Goal: Task Accomplishment & Management: Use online tool/utility

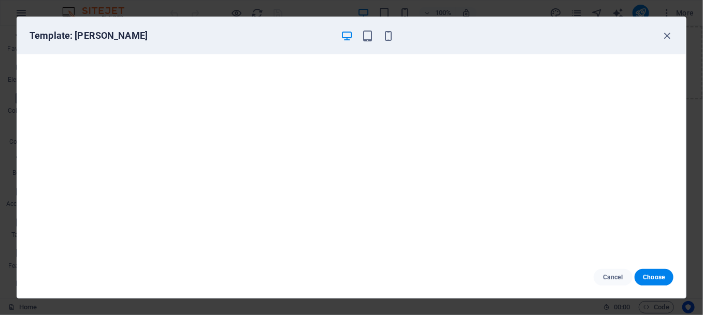
scroll to position [9232, 0]
click at [666, 32] on icon "button" at bounding box center [667, 36] width 12 height 12
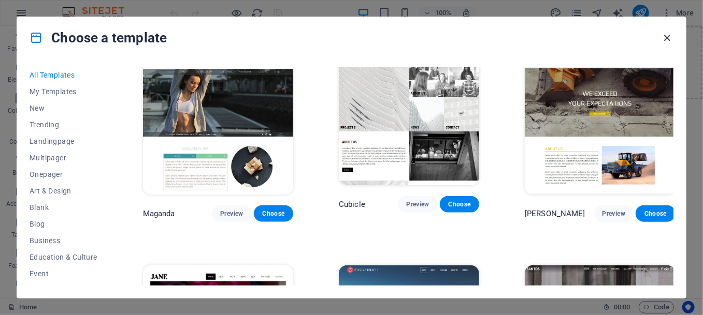
click at [664, 36] on icon "button" at bounding box center [667, 38] width 12 height 12
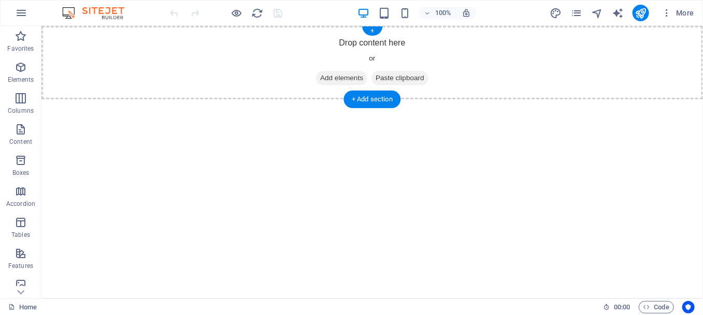
drag, startPoint x: 372, startPoint y: 26, endPoint x: 376, endPoint y: 49, distance: 23.7
drag, startPoint x: 406, startPoint y: 123, endPoint x: 374, endPoint y: 138, distance: 35.7
click at [127, 56] on div "Drop content here or Add elements Paste clipboard" at bounding box center [371, 62] width 661 height 74
click at [159, 53] on div "Drop content here or Add elements Paste clipboard" at bounding box center [371, 62] width 661 height 74
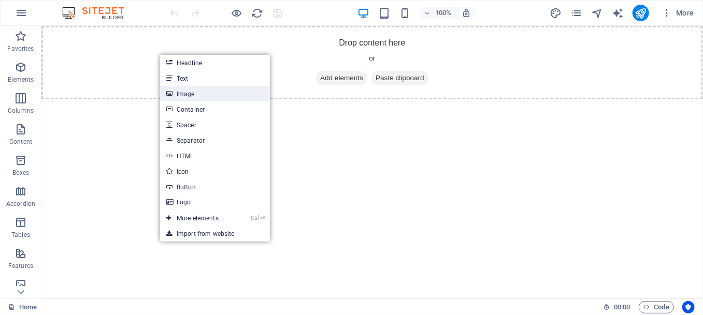
click at [188, 93] on link "Image" at bounding box center [215, 94] width 110 height 16
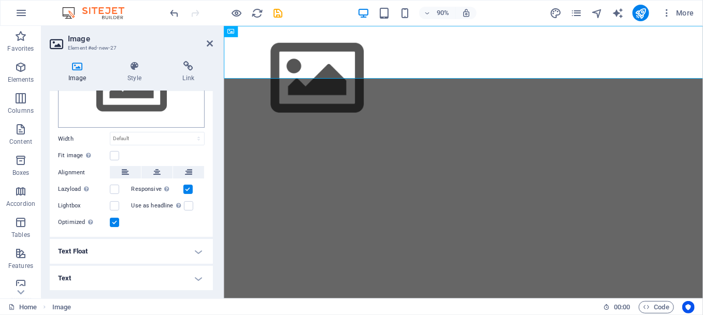
scroll to position [0, 0]
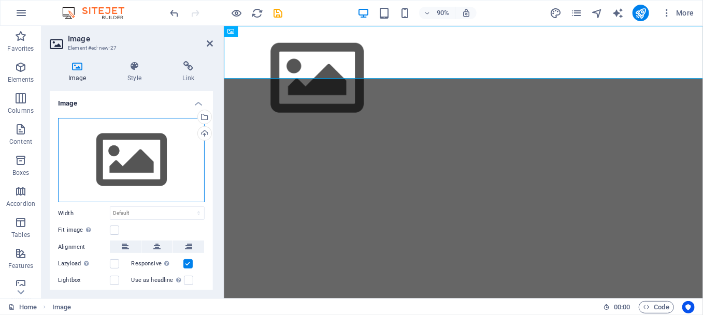
click at [125, 145] on div "Drag files here, click to choose files or select files from Files or our free s…" at bounding box center [131, 160] width 147 height 85
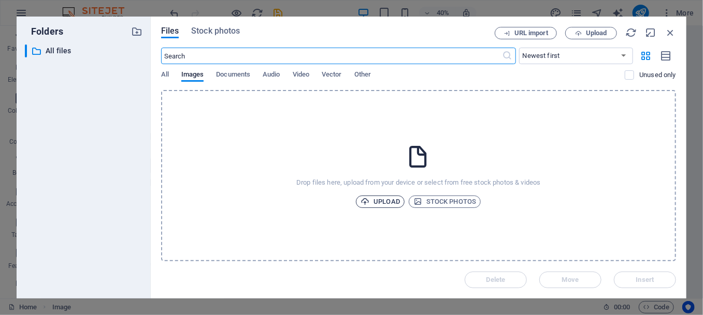
click at [376, 201] on span "Upload" at bounding box center [379, 202] width 39 height 12
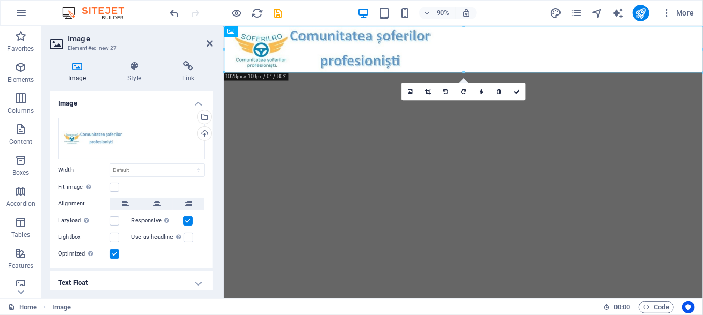
scroll to position [31, 0]
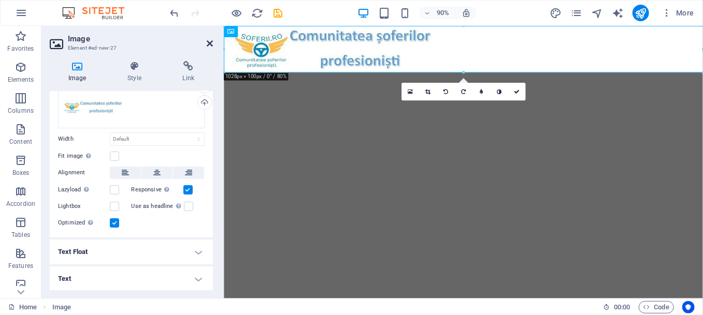
click at [211, 42] on icon at bounding box center [210, 43] width 6 height 8
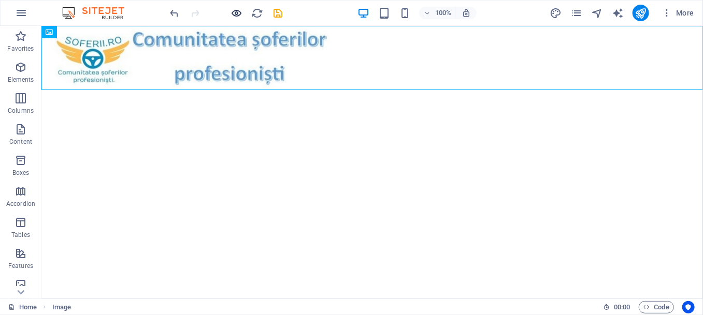
click at [233, 12] on icon "button" at bounding box center [237, 13] width 12 height 12
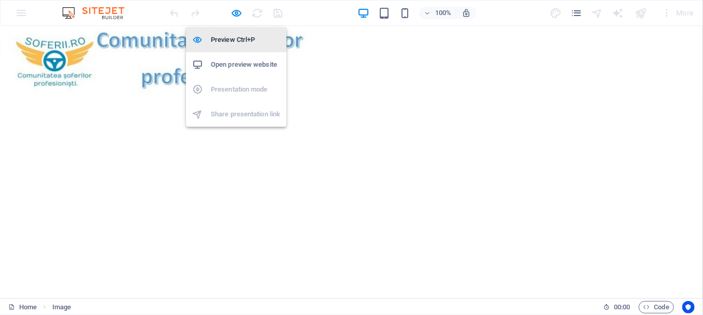
click at [251, 39] on h6 "Preview Ctrl+P" at bounding box center [245, 40] width 69 height 12
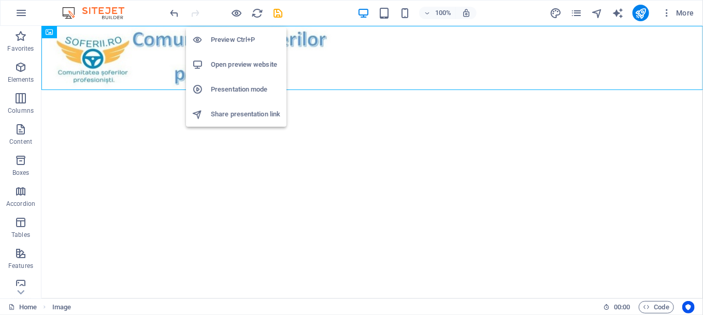
click at [251, 39] on h6 "Preview Ctrl+P" at bounding box center [245, 40] width 69 height 12
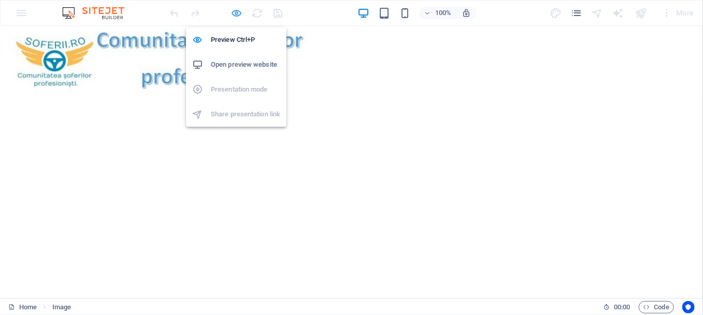
click at [236, 13] on icon "button" at bounding box center [237, 13] width 12 height 12
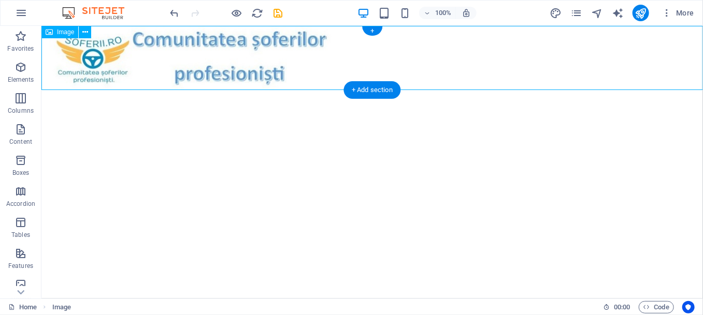
click at [365, 45] on figure at bounding box center [371, 57] width 661 height 64
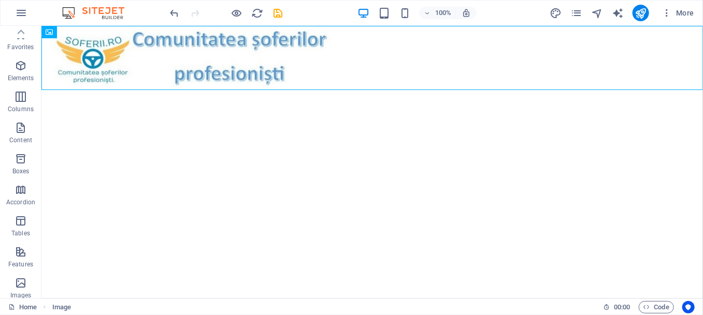
scroll to position [0, 0]
click at [109, 90] on html "Skip to main content" at bounding box center [371, 57] width 661 height 64
click at [22, 74] on span "Elements" at bounding box center [20, 73] width 41 height 25
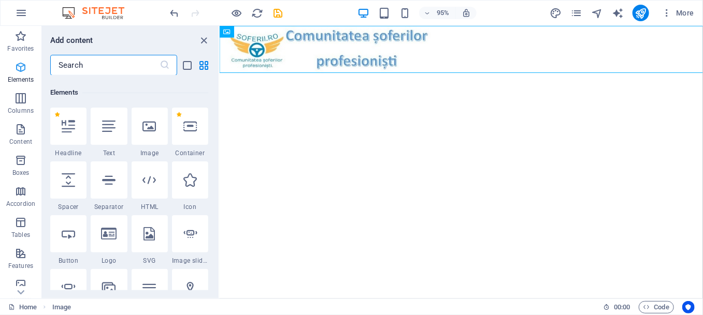
scroll to position [110, 0]
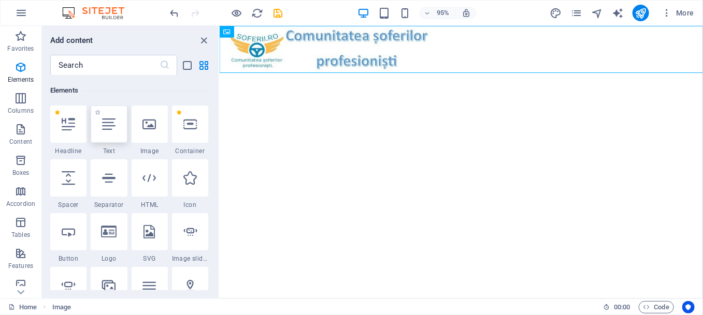
click at [106, 129] on icon at bounding box center [108, 124] width 13 height 13
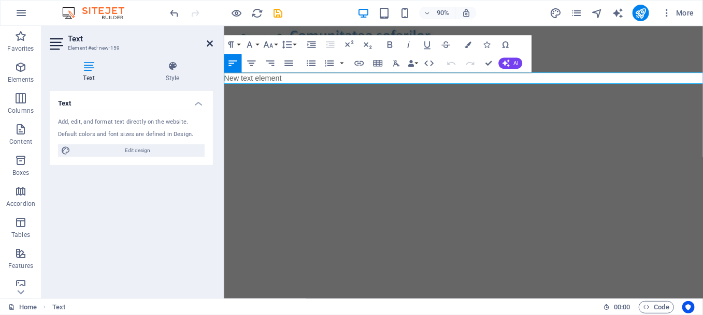
click at [210, 43] on icon at bounding box center [210, 43] width 6 height 8
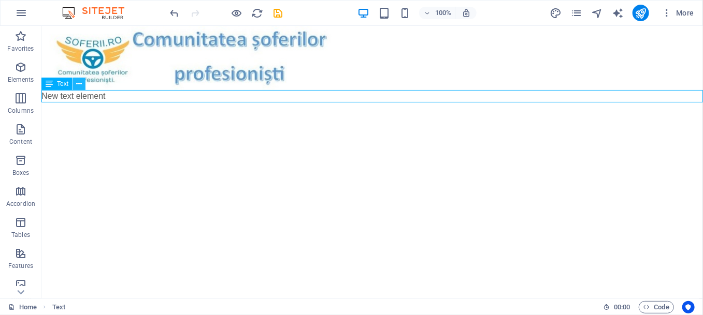
click at [78, 84] on icon at bounding box center [80, 84] width 6 height 11
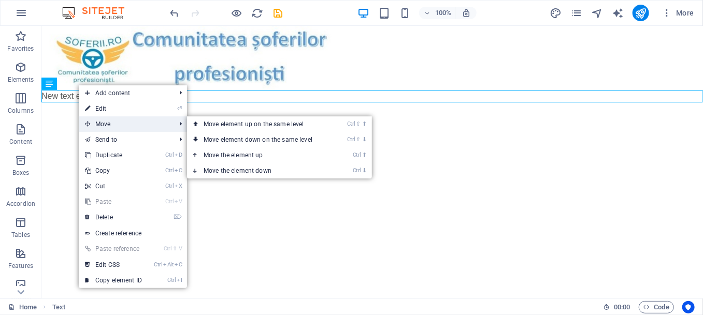
click at [113, 123] on span "Move" at bounding box center [125, 124] width 93 height 16
click at [240, 125] on link "Ctrl ⇧ ⬆ Move element up on the same level" at bounding box center [260, 124] width 146 height 16
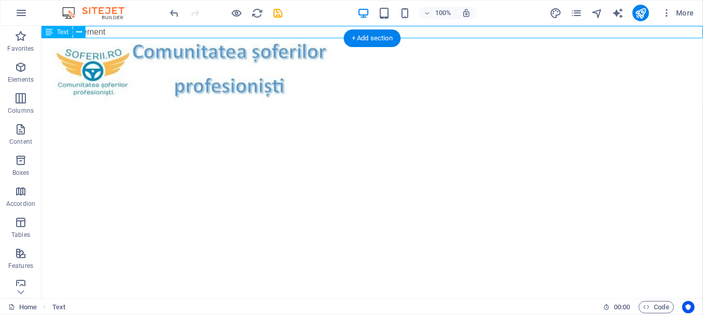
click at [191, 30] on div "New text element" at bounding box center [371, 31] width 661 height 12
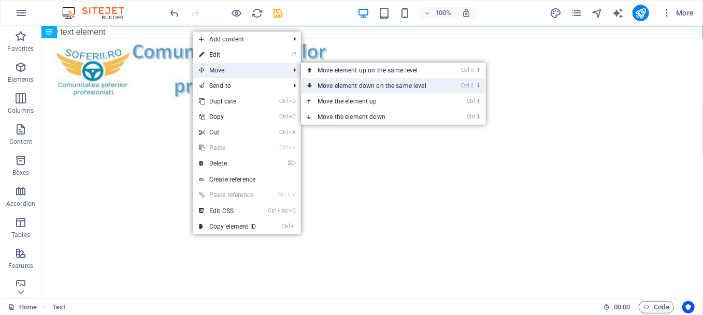
click at [350, 87] on link "Ctrl ⇧ ⬇ Move element down on the same level" at bounding box center [374, 86] width 146 height 16
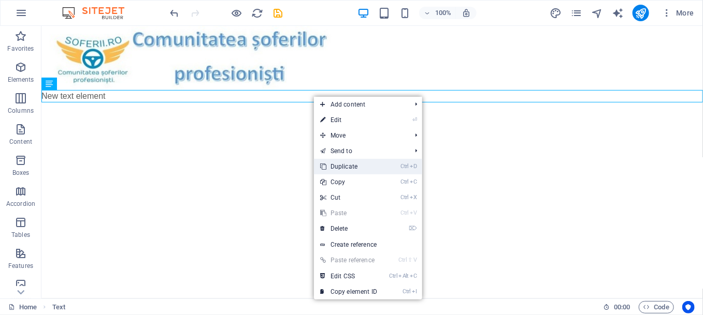
click at [350, 168] on link "Ctrl D Duplicate" at bounding box center [348, 167] width 69 height 16
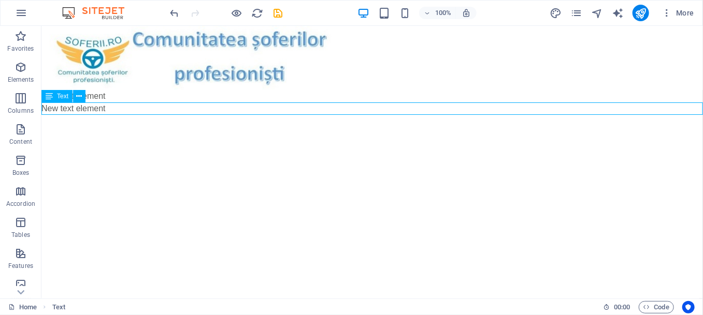
click at [144, 106] on div "New text element" at bounding box center [371, 108] width 661 height 12
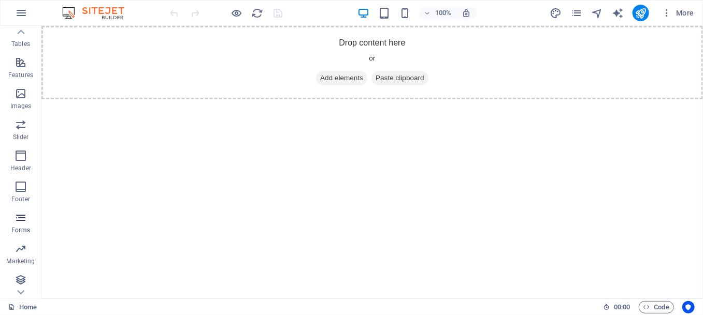
scroll to position [193, 0]
click at [23, 255] on p "Marketing" at bounding box center [20, 259] width 28 height 8
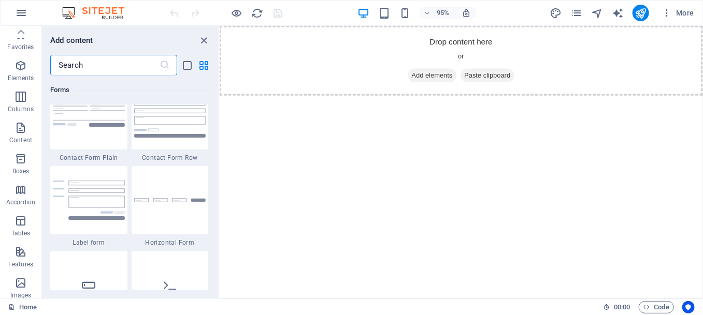
scroll to position [0, 0]
click at [22, 65] on icon "button" at bounding box center [20, 67] width 12 height 12
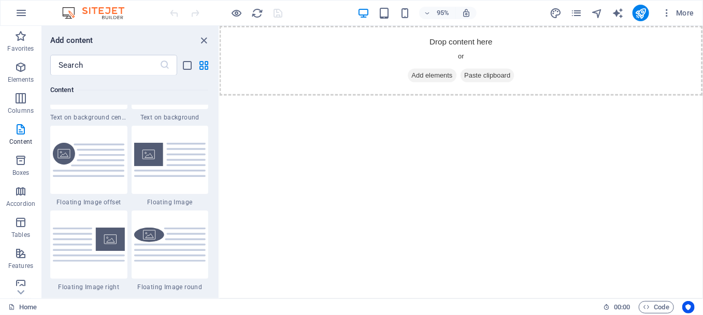
scroll to position [2263, 0]
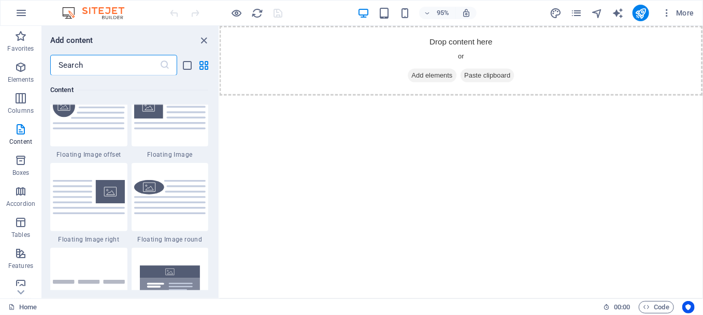
click at [102, 66] on input "text" at bounding box center [104, 65] width 109 height 21
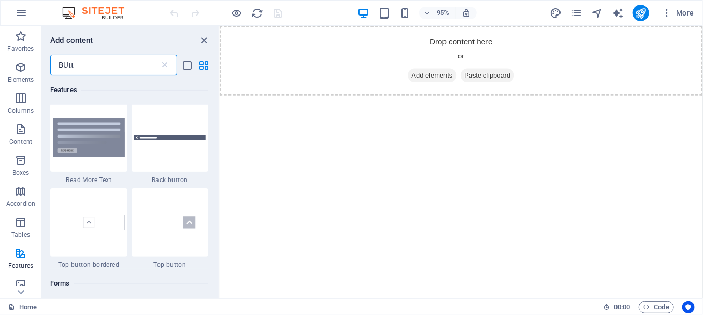
scroll to position [95, 0]
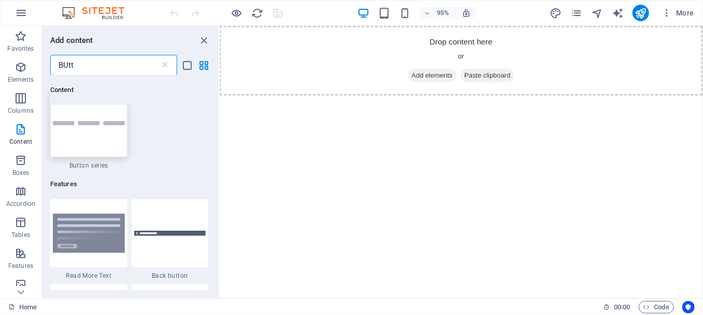
type input "BUtt"
click at [87, 138] on div at bounding box center [88, 123] width 77 height 68
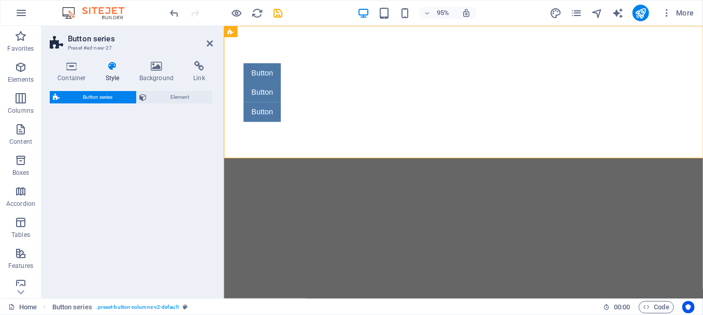
select select "rem"
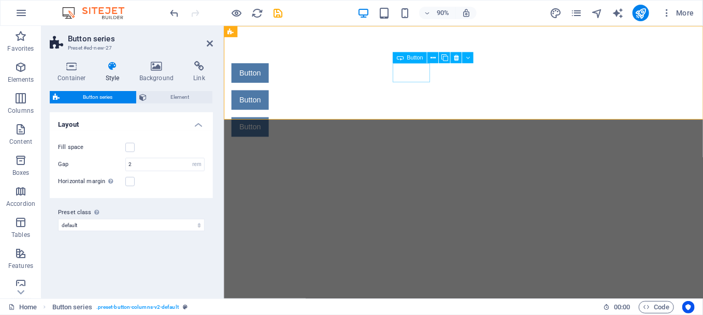
click at [426, 77] on div "Button" at bounding box center [475, 78] width 489 height 22
